Goal: Check status: Check status

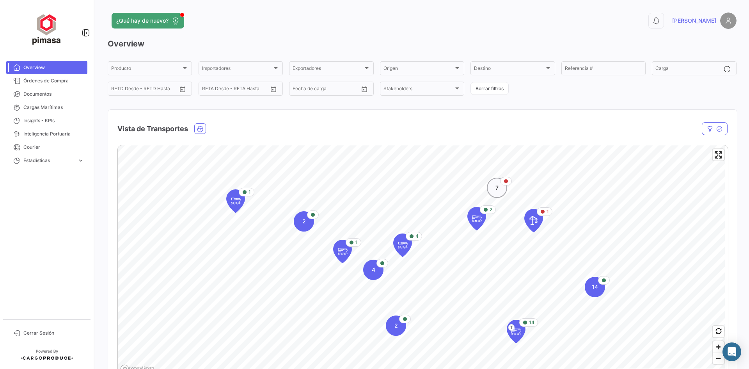
click at [495, 187] on span "7" at bounding box center [496, 188] width 3 height 8
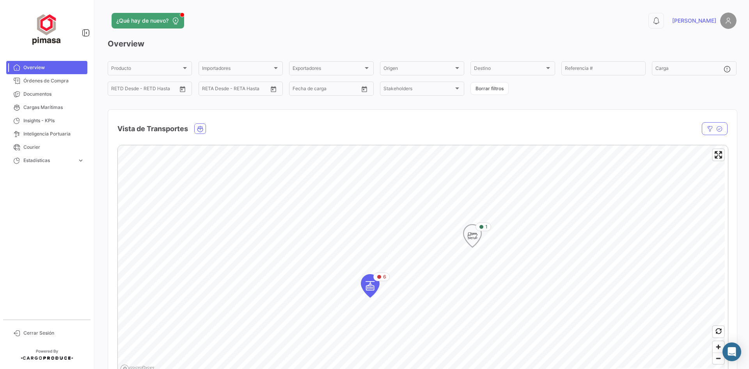
click at [476, 235] on icon "Map marker" at bounding box center [472, 235] width 11 height 16
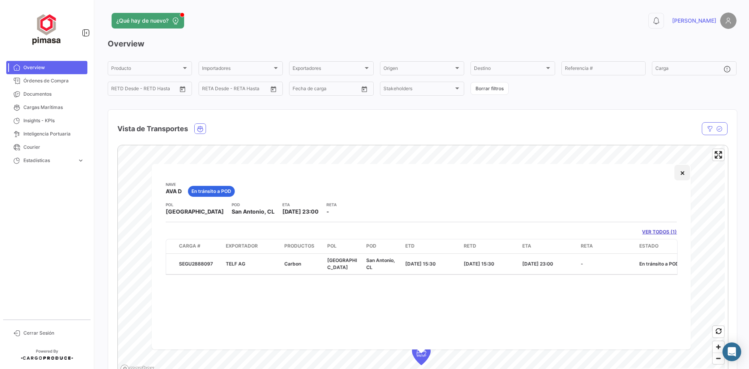
click at [684, 177] on button "×" at bounding box center [682, 173] width 16 height 16
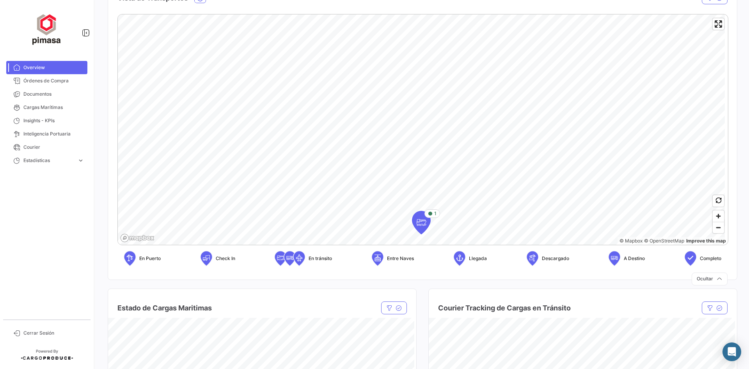
scroll to position [78, 0]
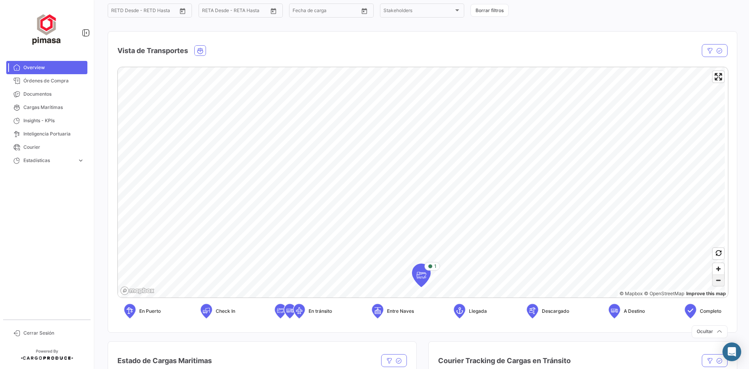
click at [713, 283] on span "Zoom out" at bounding box center [718, 280] width 11 height 11
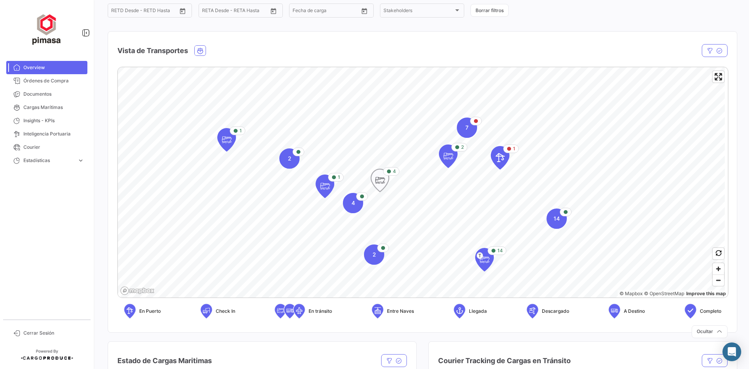
click at [382, 186] on icon "Map marker" at bounding box center [379, 180] width 11 height 16
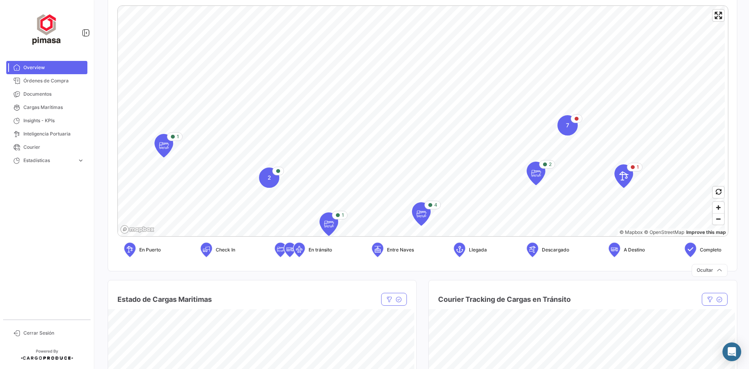
scroll to position [148, 0]
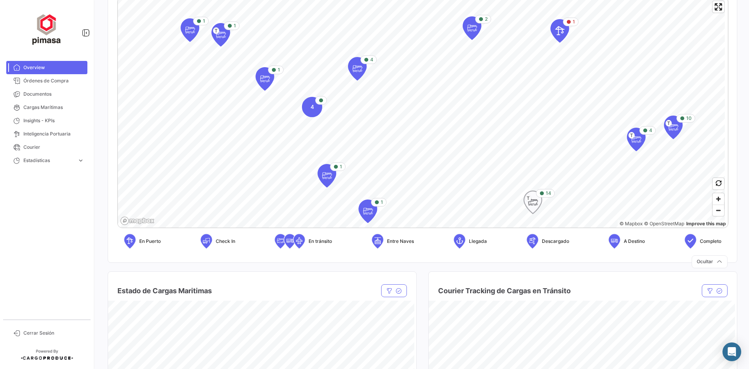
click at [533, 204] on icon "Map marker" at bounding box center [532, 202] width 11 height 16
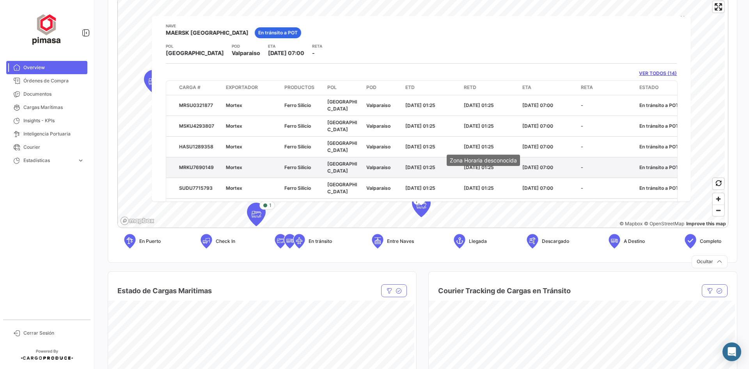
scroll to position [0, 0]
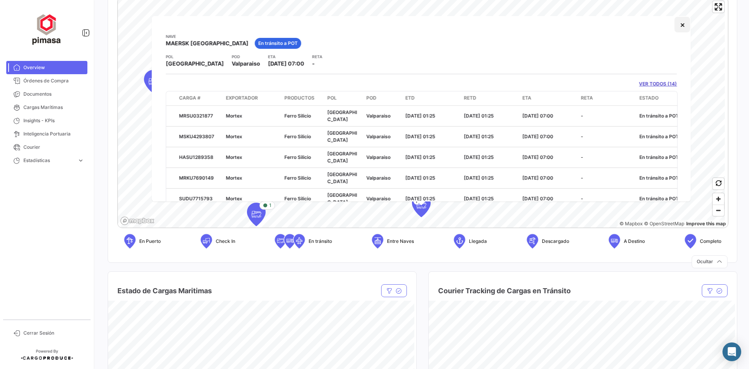
click at [679, 27] on button "×" at bounding box center [682, 25] width 16 height 16
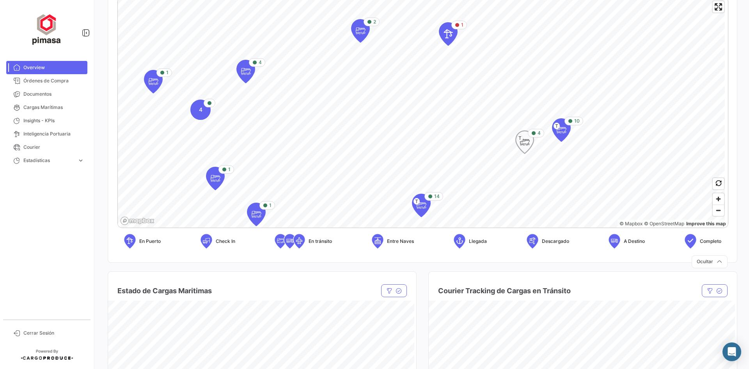
click at [522, 145] on icon "Map marker" at bounding box center [524, 142] width 11 height 16
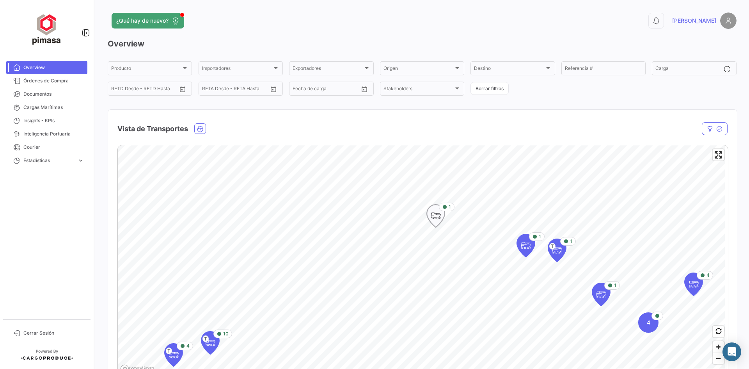
click at [433, 218] on icon "Map marker" at bounding box center [435, 216] width 11 height 16
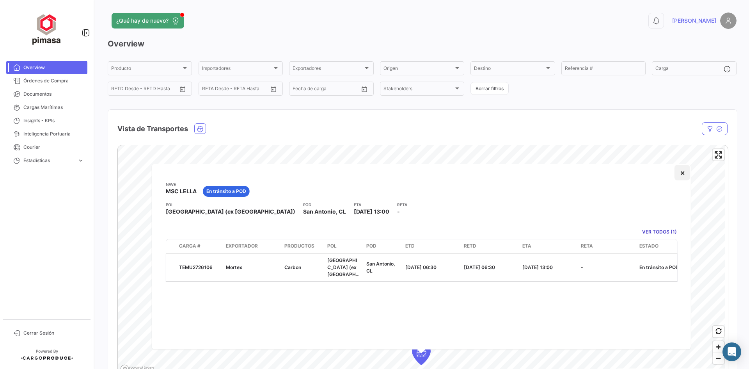
click at [680, 176] on button "×" at bounding box center [682, 173] width 16 height 16
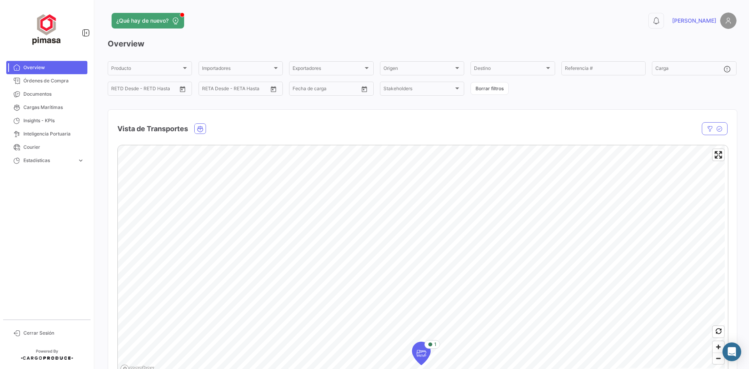
scroll to position [156, 0]
